Goal: Go to known website: Access a specific website the user already knows

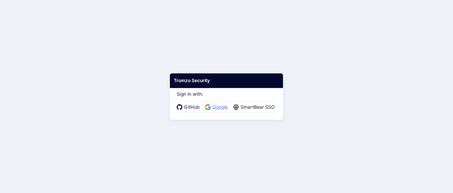
click at [210, 106] on icon at bounding box center [208, 107] width 6 height 6
